Goal: Transaction & Acquisition: Purchase product/service

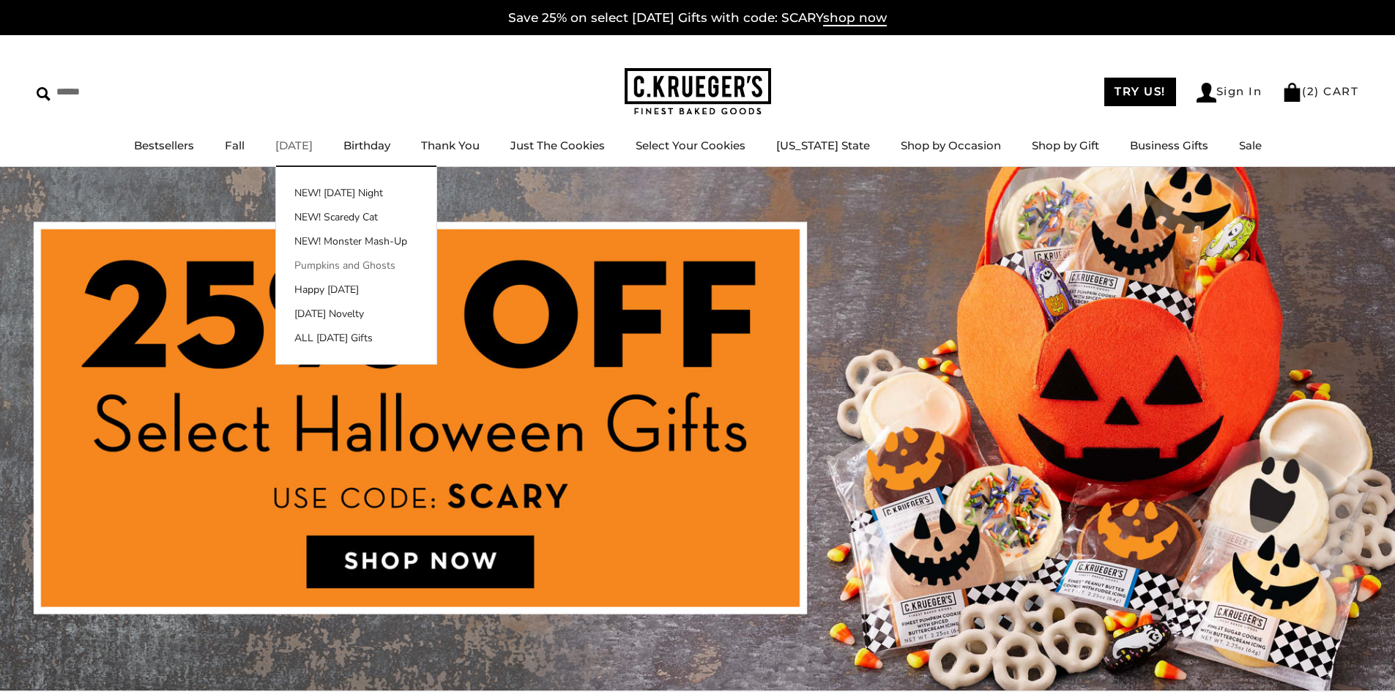
click at [374, 263] on link "Pumpkins and Ghosts" at bounding box center [356, 265] width 160 height 15
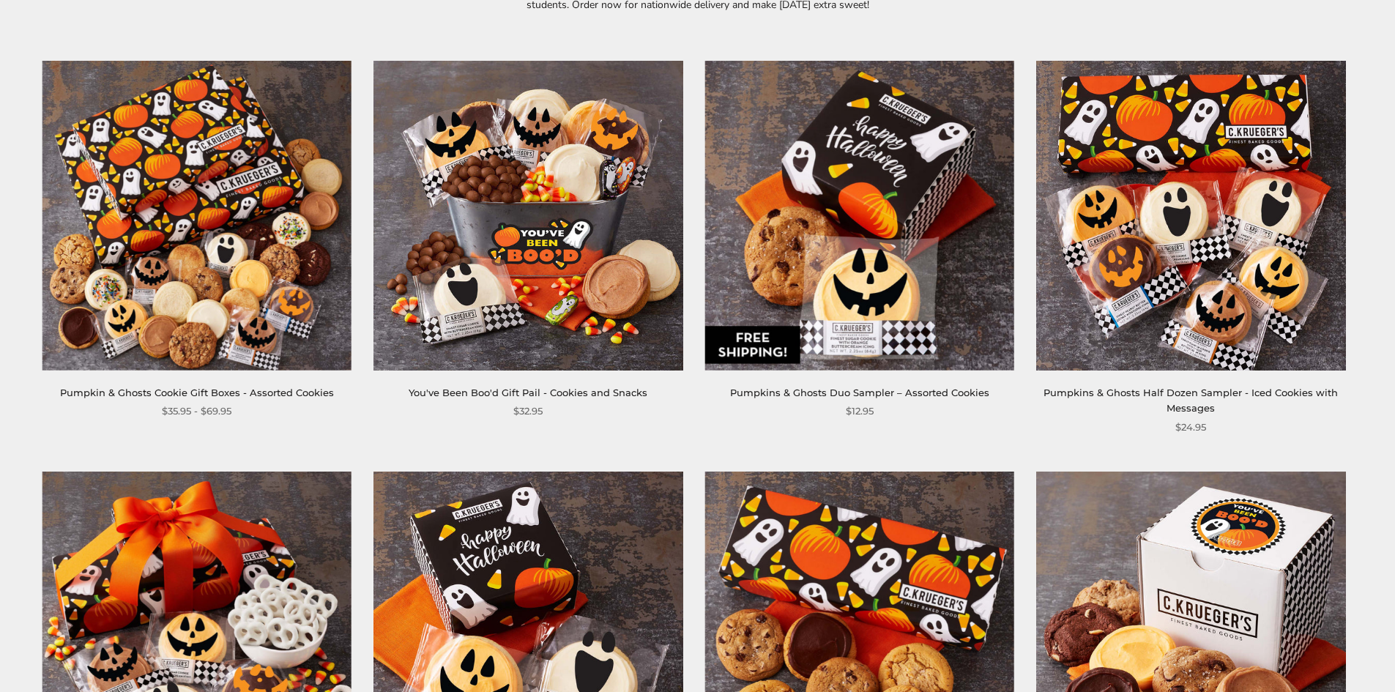
scroll to position [293, 0]
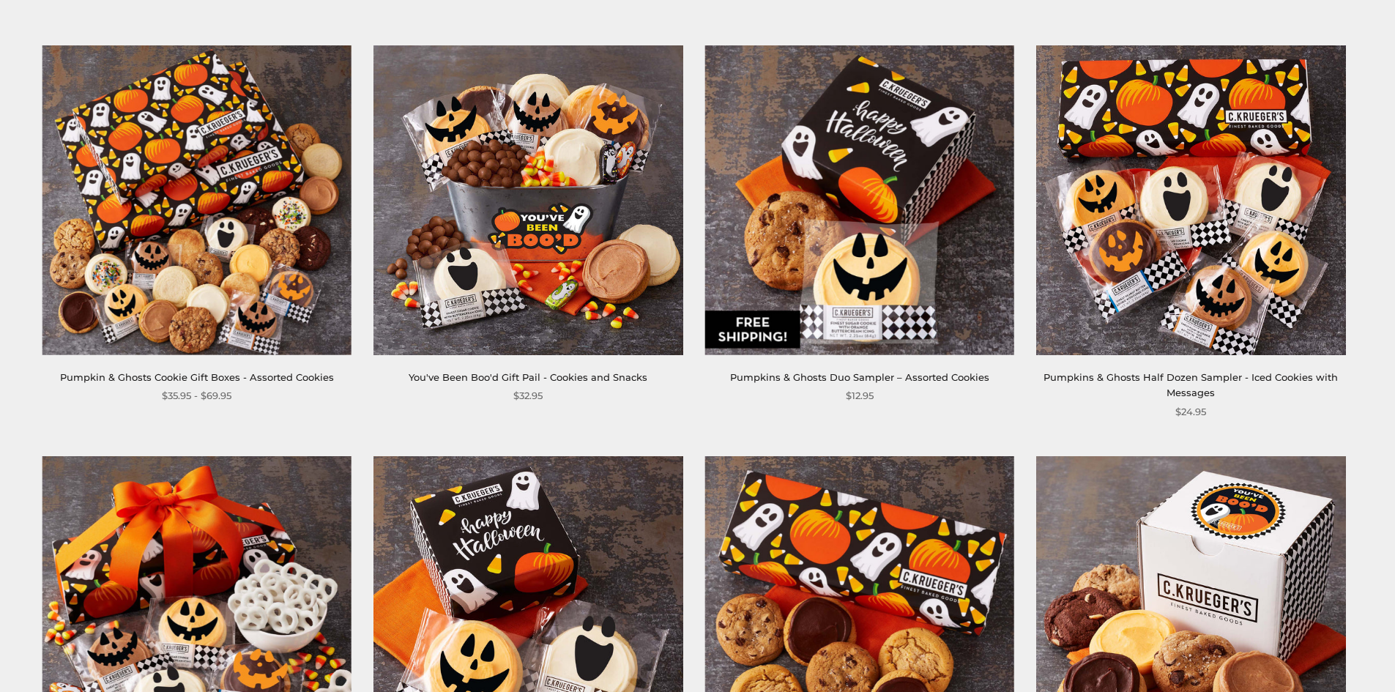
click at [255, 221] on img at bounding box center [196, 199] width 309 height 309
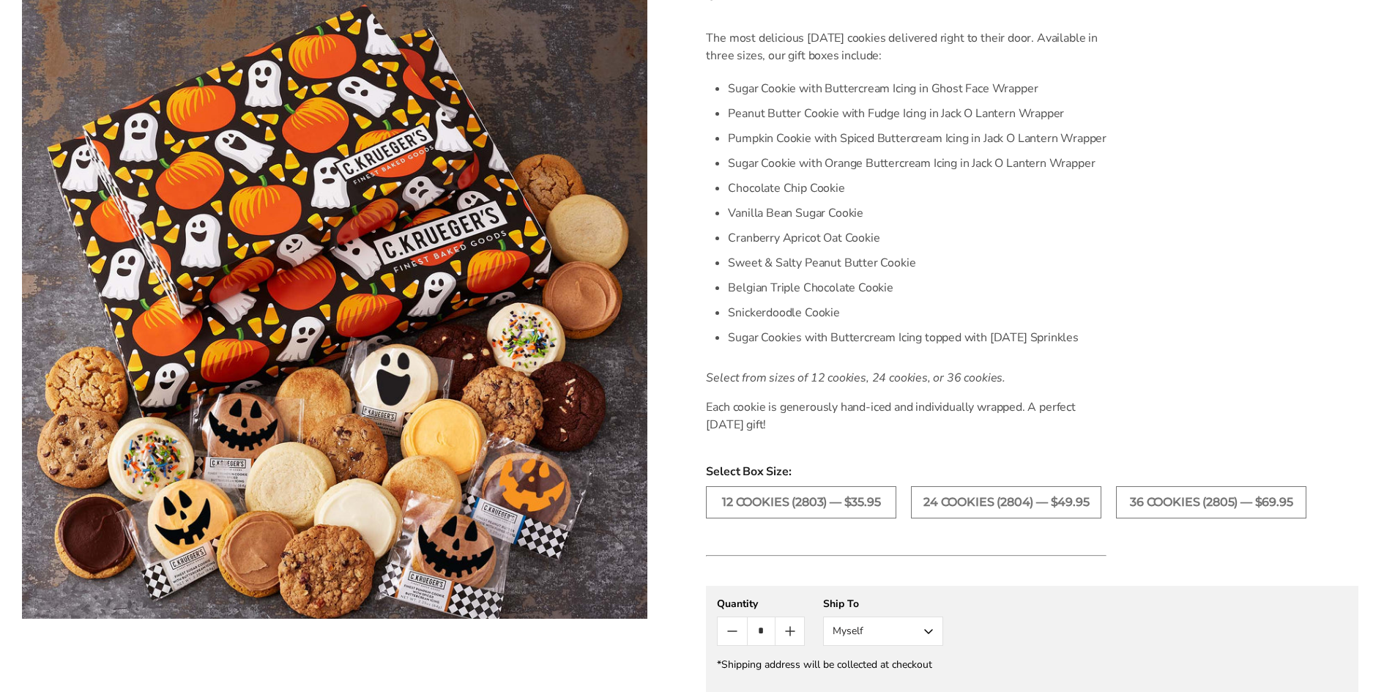
scroll to position [440, 0]
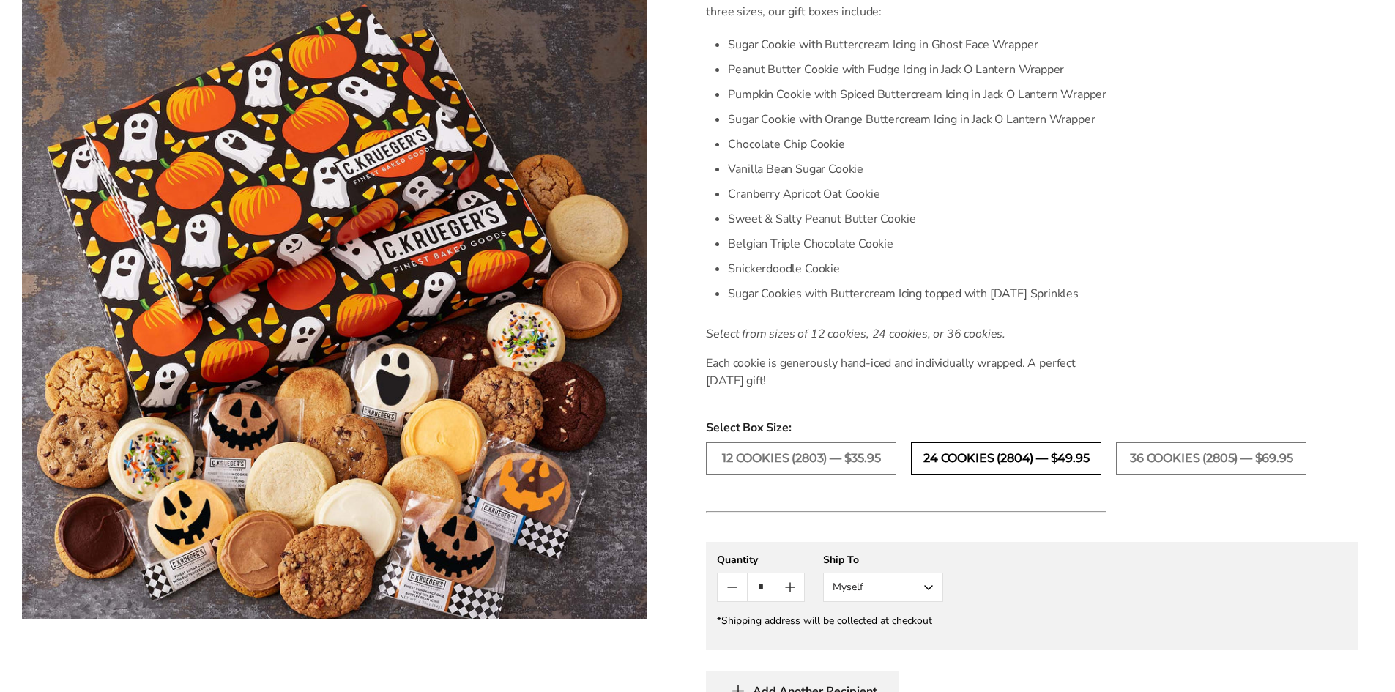
click at [984, 457] on label "24 COOKIES (2804) — $49.95" at bounding box center [1006, 458] width 190 height 32
click at [1176, 455] on label "36 COOKIES (2805) — $69.95" at bounding box center [1211, 458] width 190 height 32
click at [843, 455] on label "12 COOKIES (2803) — $35.95" at bounding box center [801, 458] width 190 height 32
click at [978, 458] on label "24 COOKIES (2804) — $49.95" at bounding box center [1006, 458] width 190 height 32
click at [1135, 454] on label "36 COOKIES (2805) — $69.95" at bounding box center [1211, 458] width 190 height 32
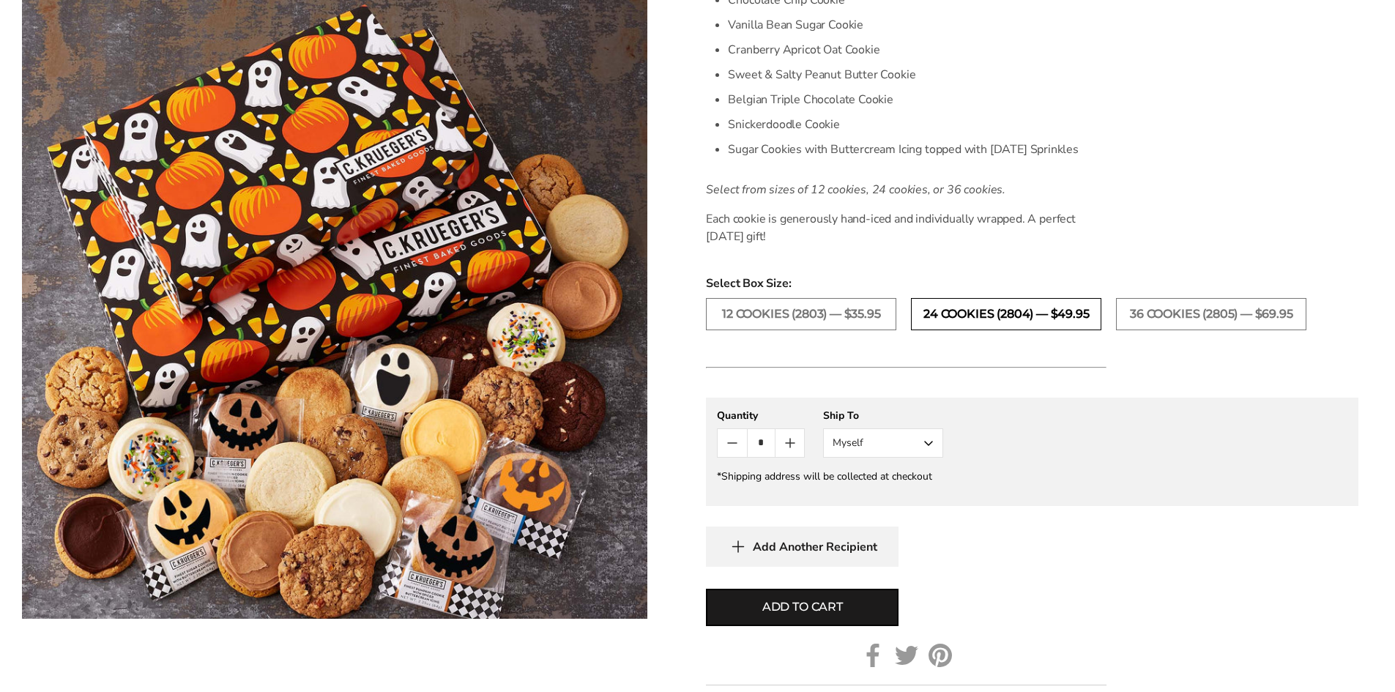
scroll to position [586, 0]
click at [1019, 312] on label "24 COOKIES (2804) — $49.95" at bounding box center [1006, 312] width 190 height 32
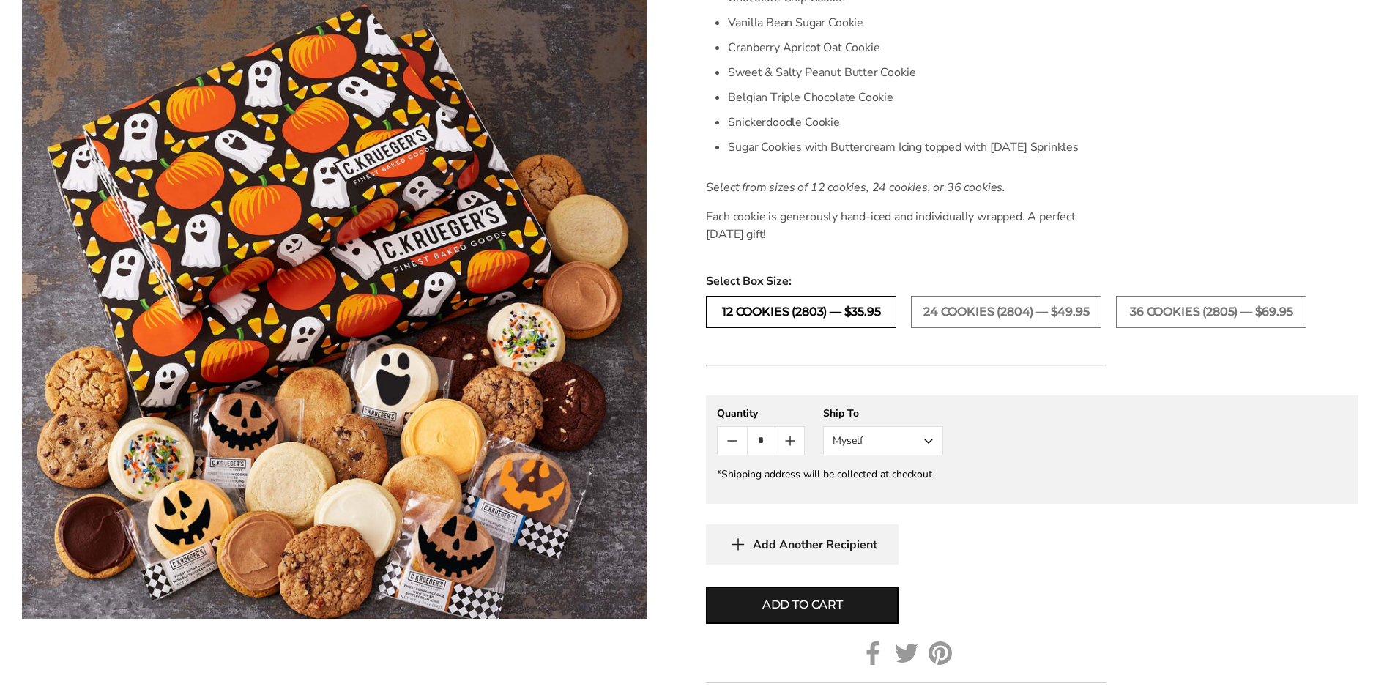
click at [823, 306] on label "12 COOKIES (2803) — $35.95" at bounding box center [801, 312] width 190 height 32
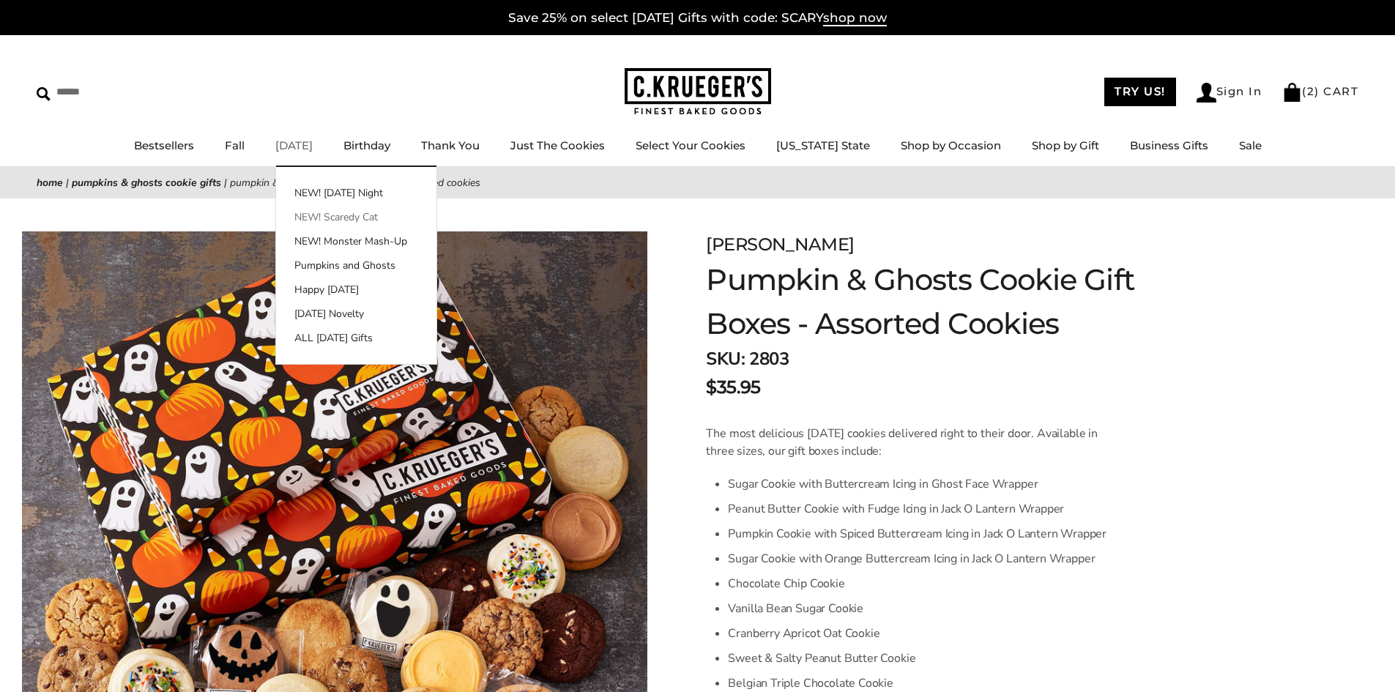
click at [351, 214] on link "NEW! Scaredy Cat" at bounding box center [356, 217] width 160 height 15
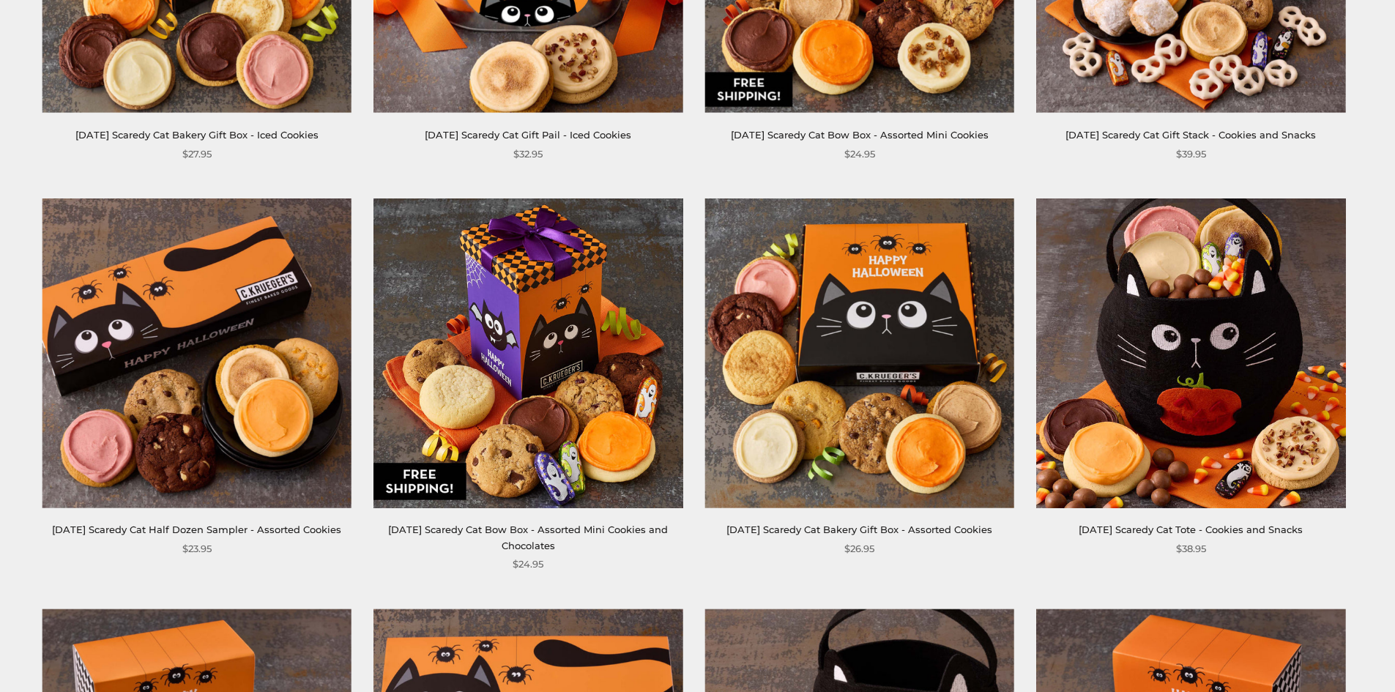
scroll to position [3, 0]
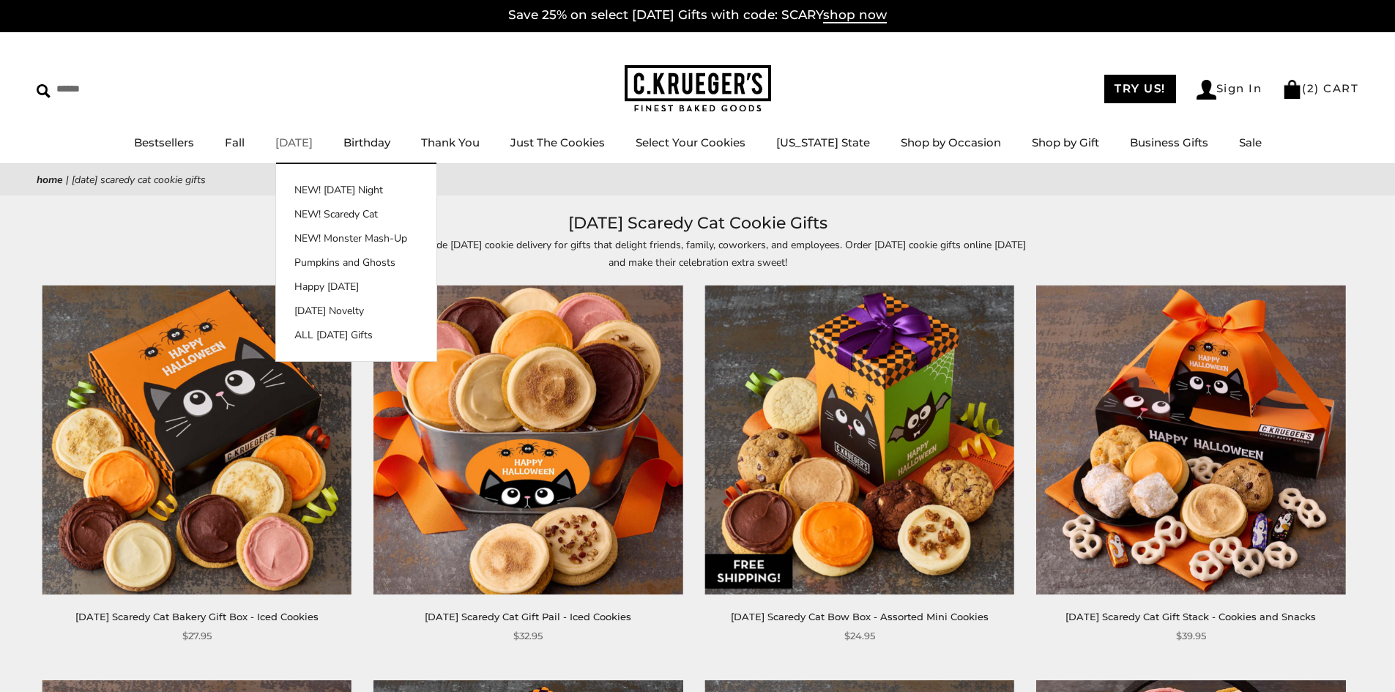
click at [313, 141] on link "[DATE]" at bounding box center [293, 143] width 37 height 14
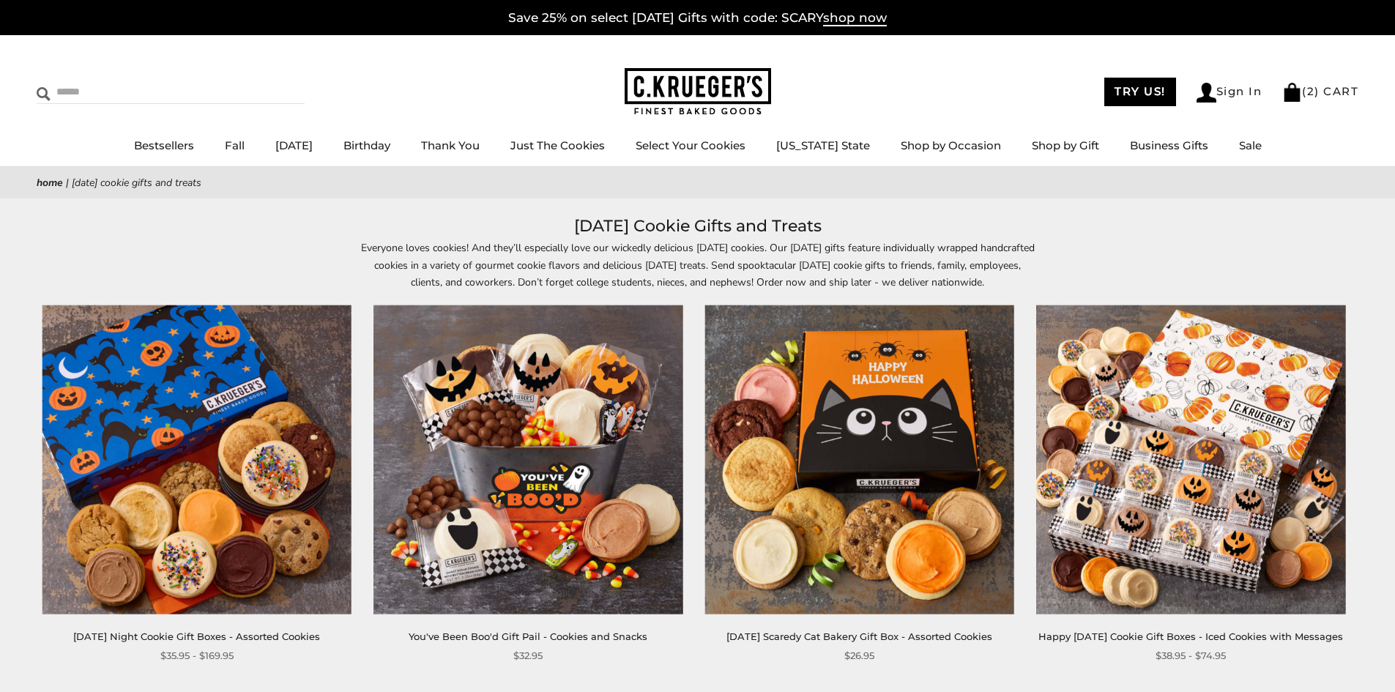
drag, startPoint x: 93, startPoint y: 86, endPoint x: 81, endPoint y: 84, distance: 12.1
click at [93, 86] on input "Search" at bounding box center [124, 92] width 174 height 23
type input "****"
click at [265, 81] on input "******" at bounding box center [285, 91] width 40 height 20
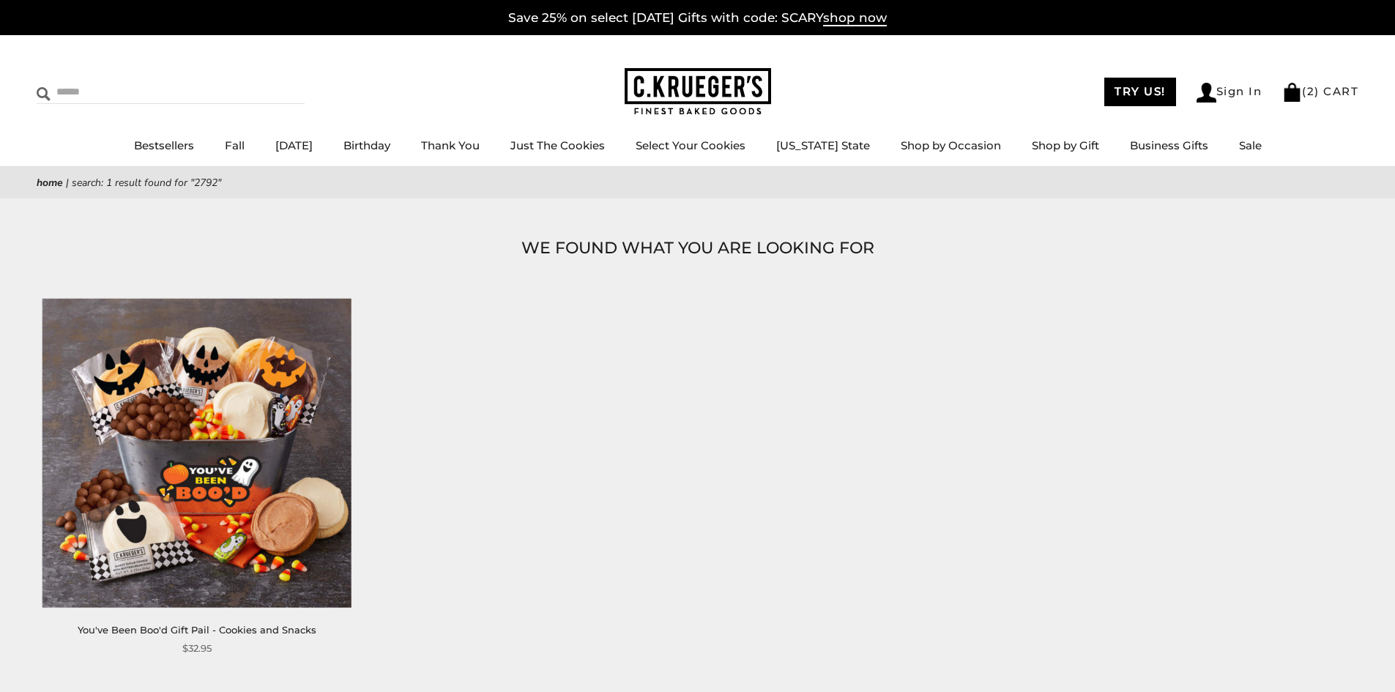
click at [93, 90] on input "Search" at bounding box center [124, 92] width 174 height 23
type input "****"
click at [265, 87] on input "******" at bounding box center [285, 91] width 40 height 20
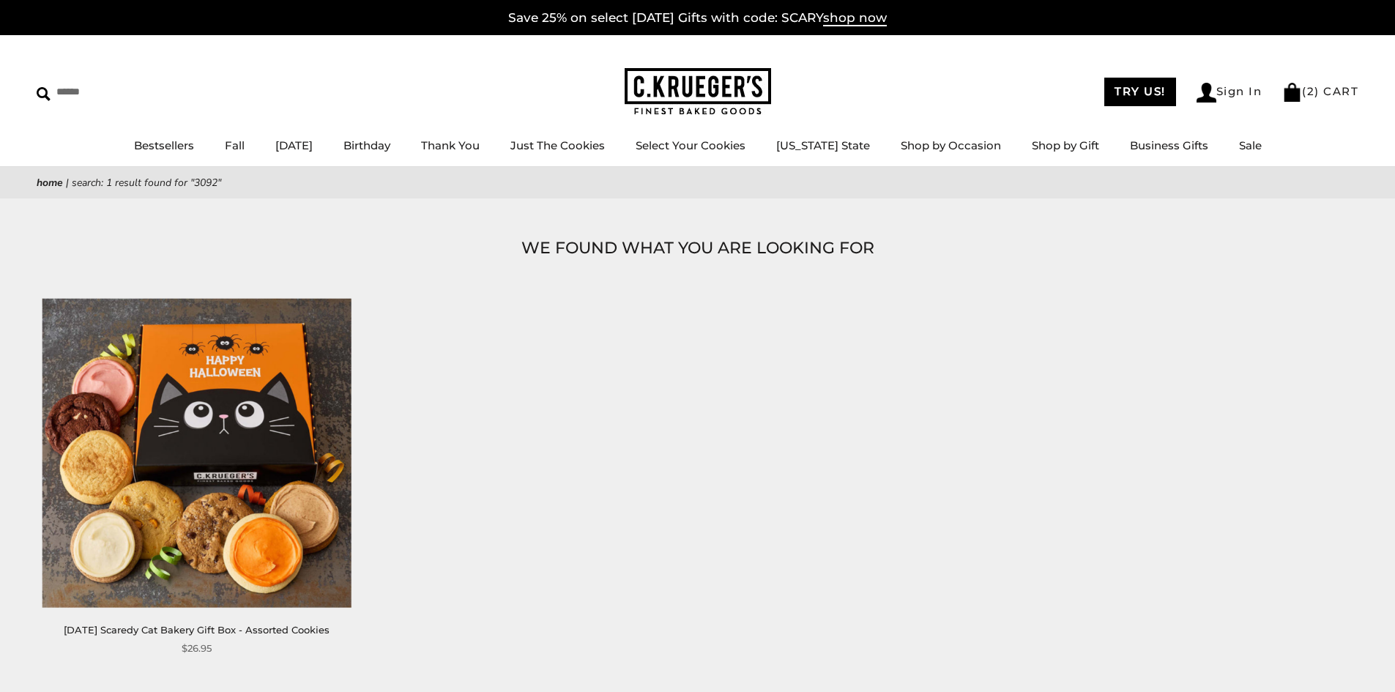
click at [196, 412] on img at bounding box center [196, 452] width 309 height 309
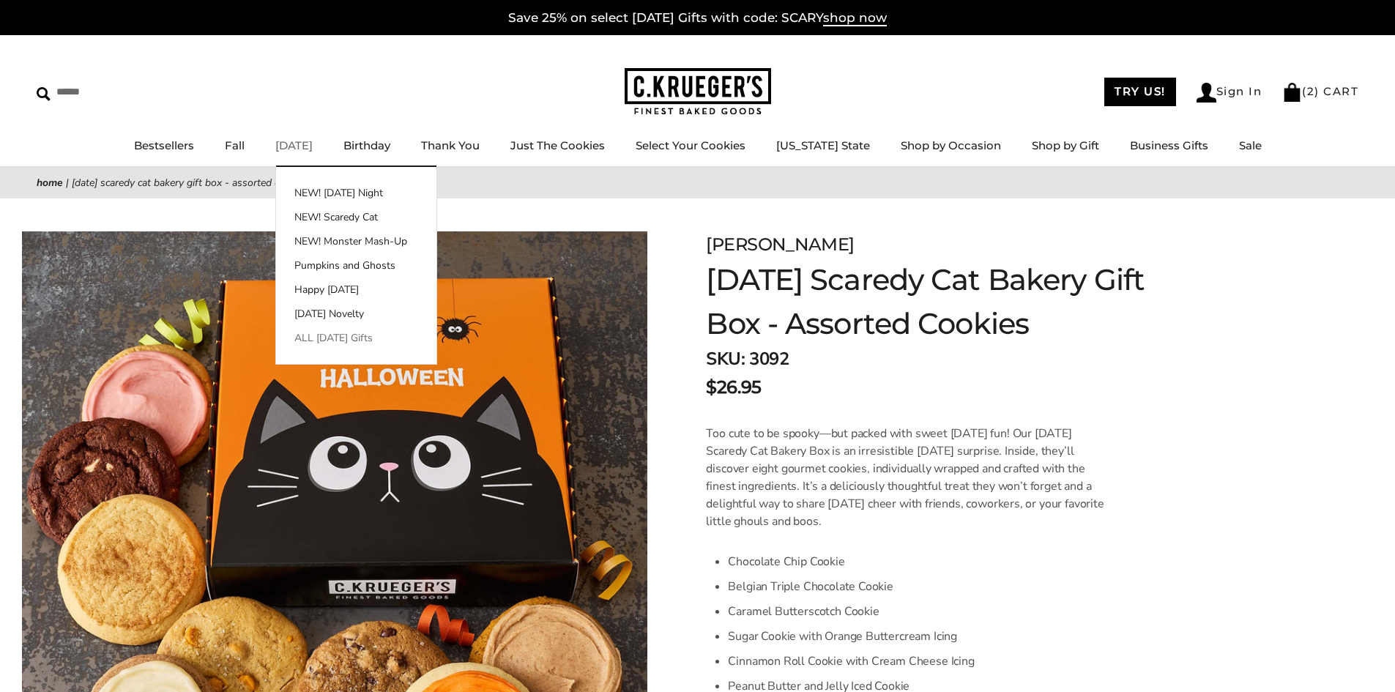
click at [354, 337] on link "ALL [DATE] Gifts" at bounding box center [356, 337] width 160 height 15
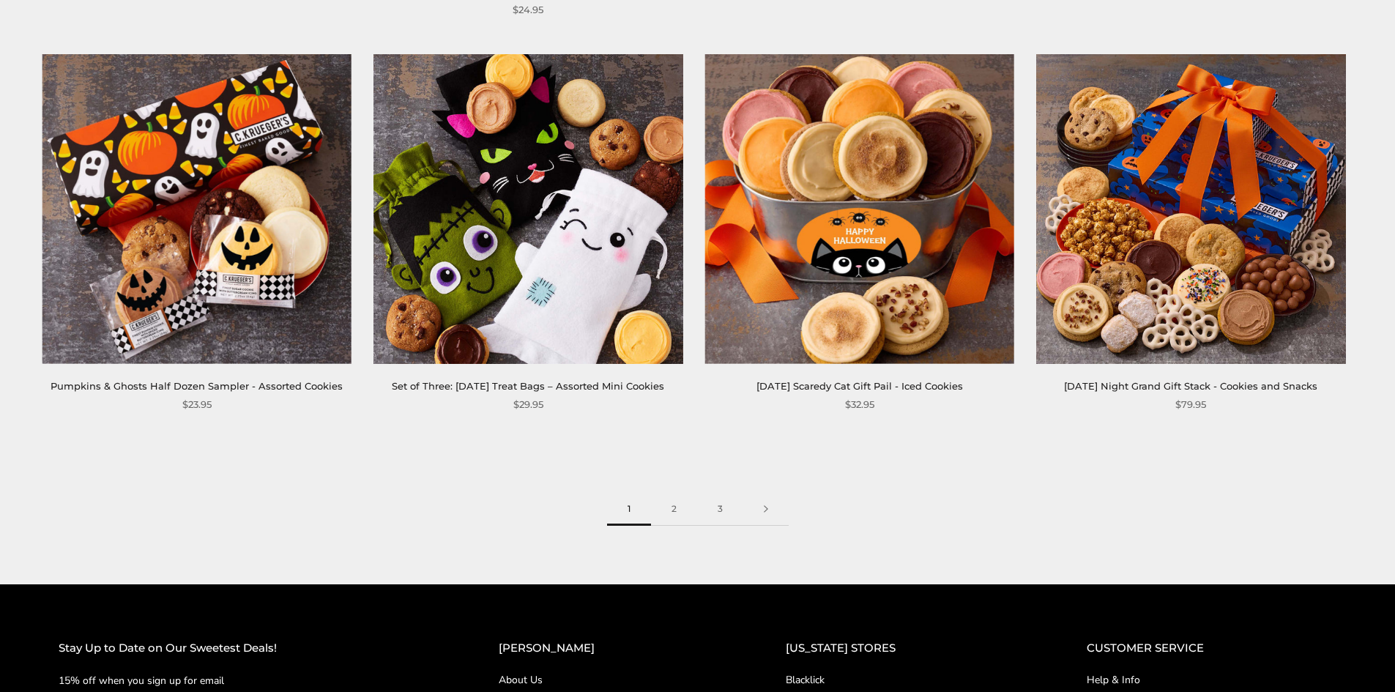
scroll to position [2271, 0]
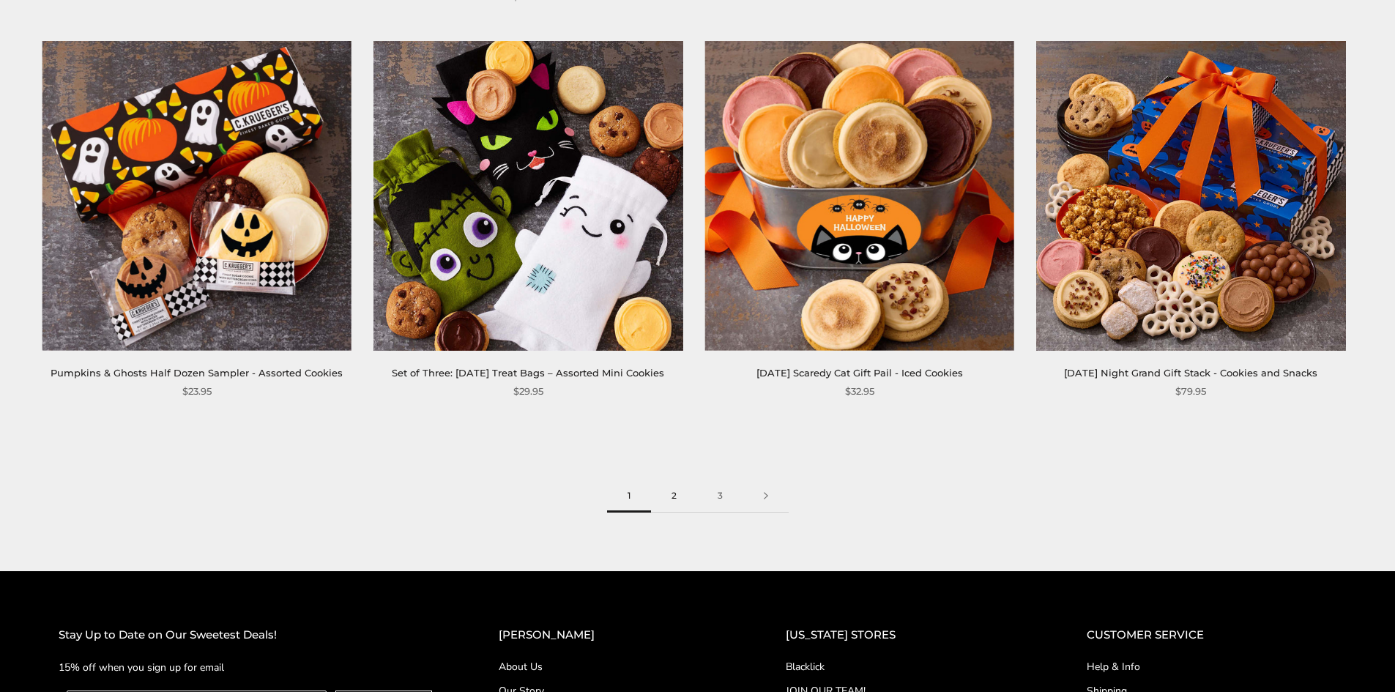
click at [675, 508] on link "2" at bounding box center [674, 496] width 46 height 33
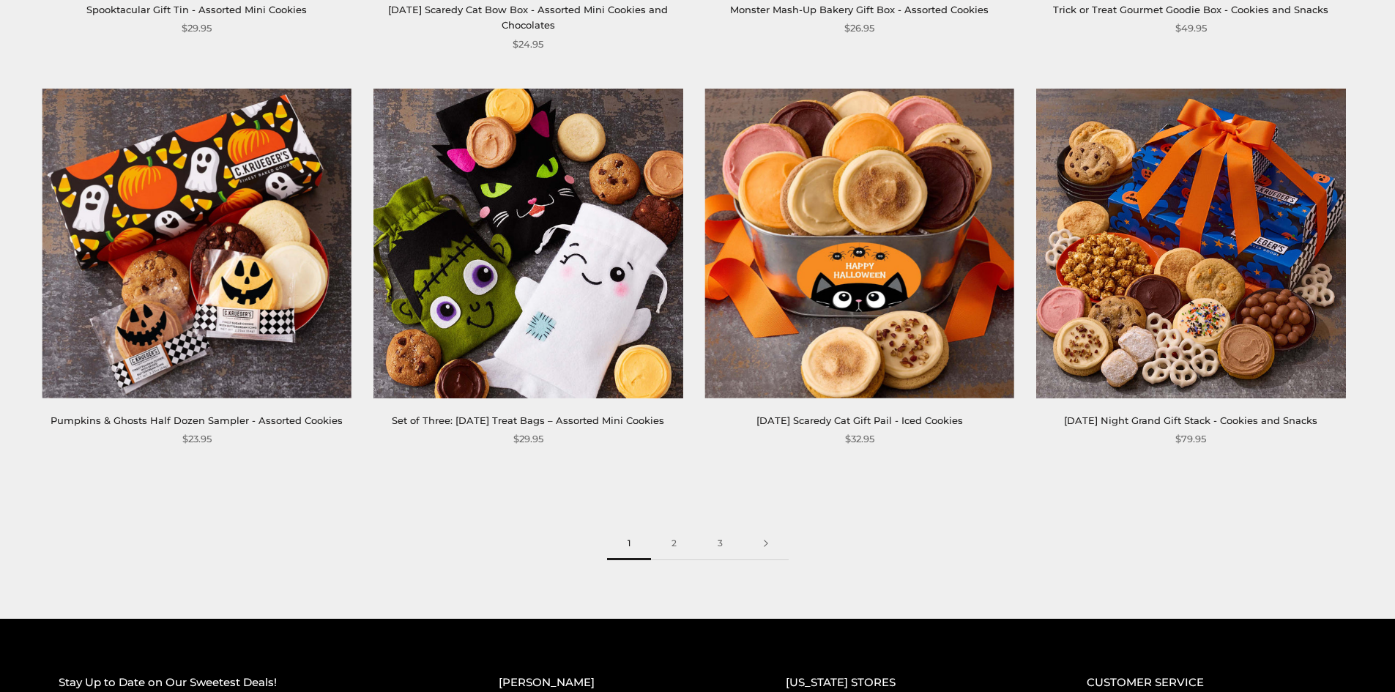
scroll to position [2198, 0]
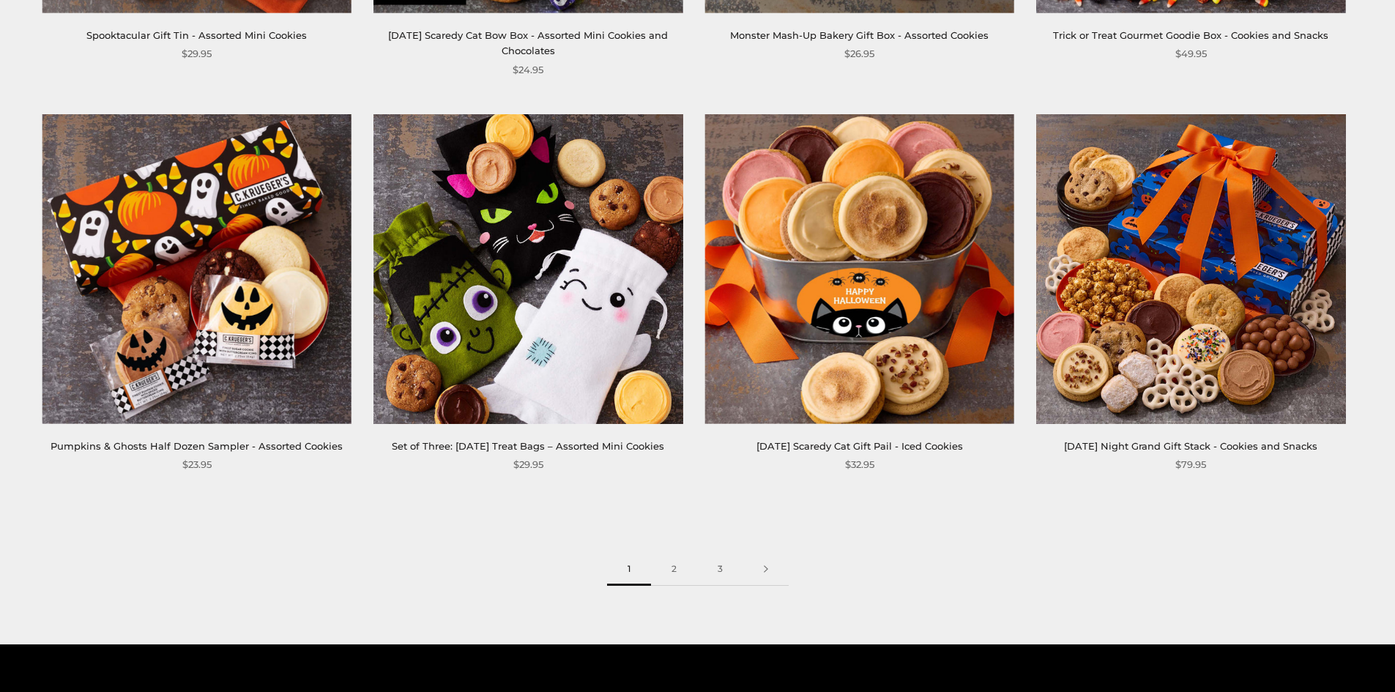
click at [885, 317] on img at bounding box center [859, 268] width 309 height 309
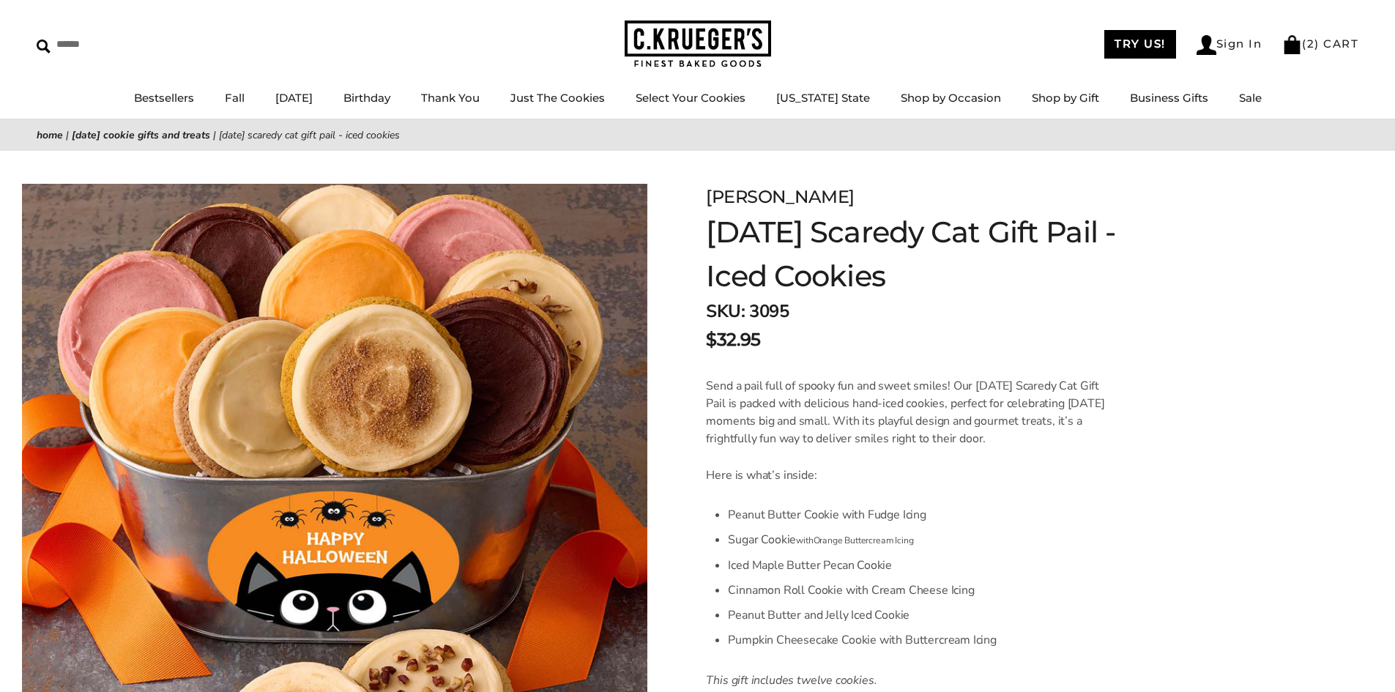
scroll to position [73, 0]
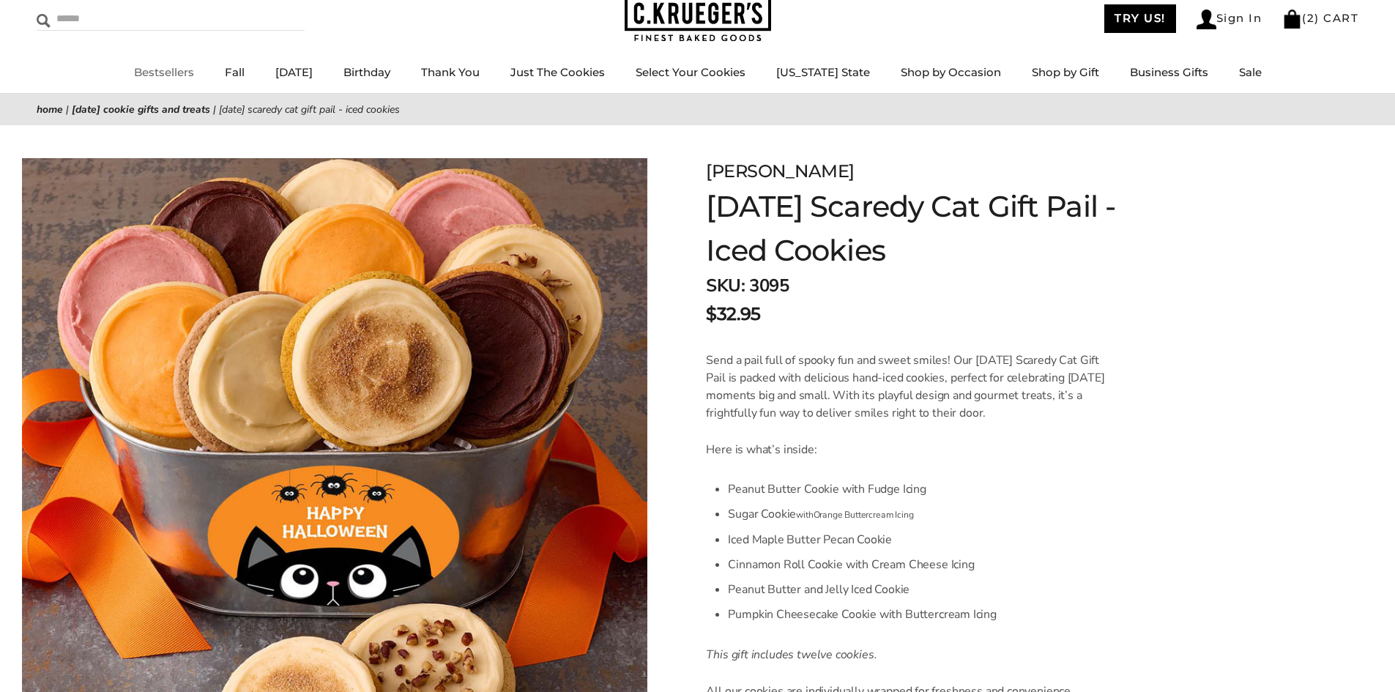
click at [84, 21] on input "Search" at bounding box center [124, 18] width 174 height 23
type input "****"
click at [265, 7] on input "******" at bounding box center [285, 17] width 40 height 20
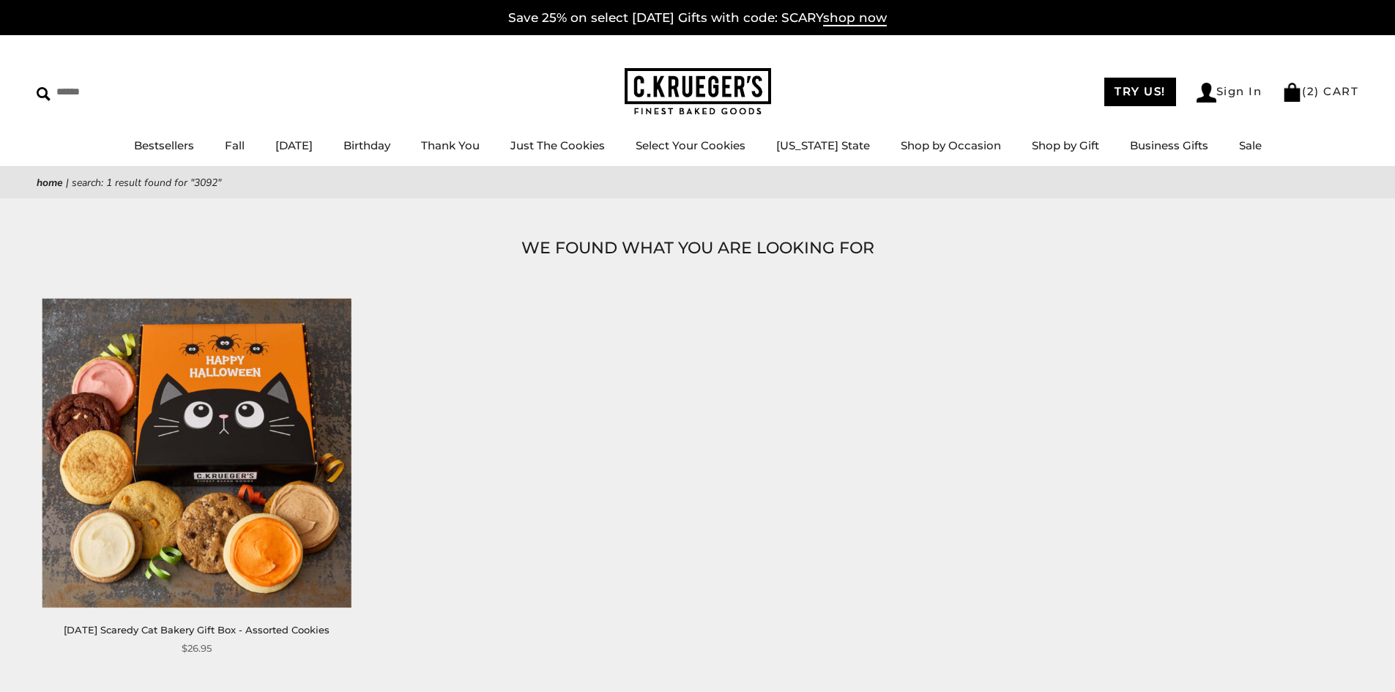
click at [154, 401] on img at bounding box center [196, 452] width 309 height 309
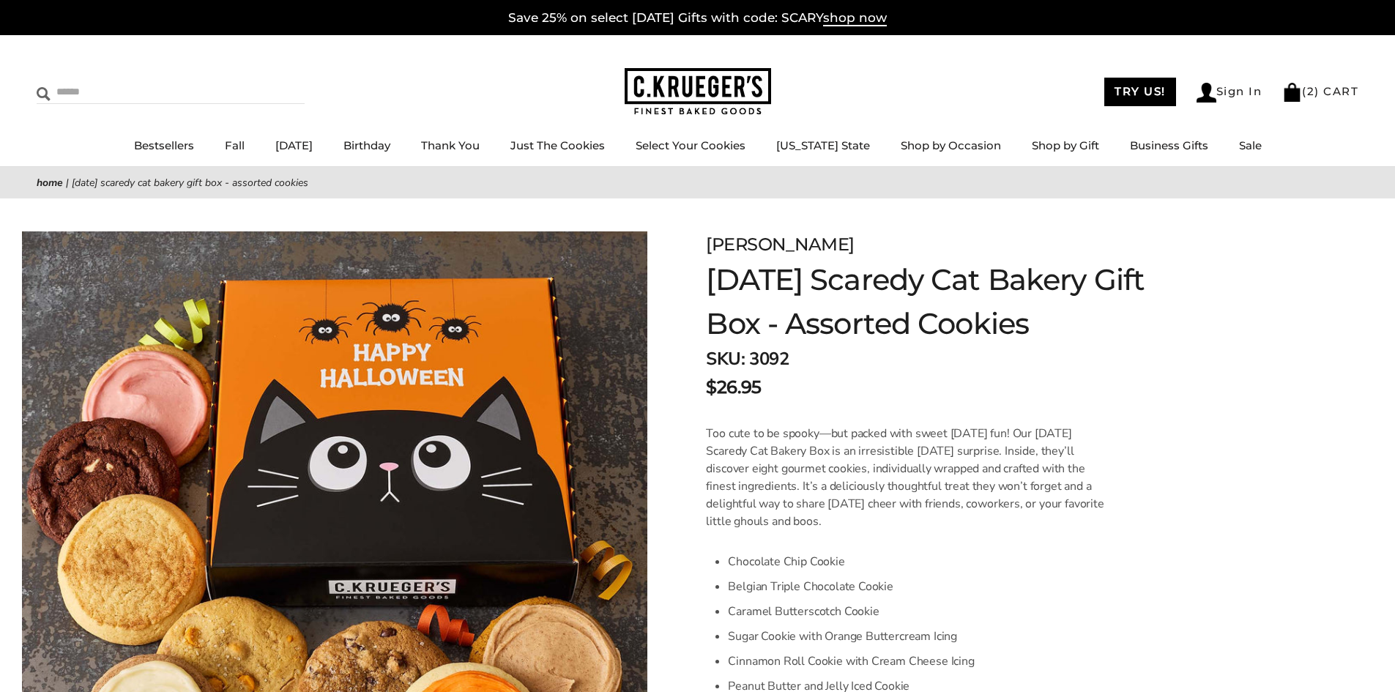
click at [118, 89] on input "Search" at bounding box center [124, 92] width 174 height 23
